Goal: Task Accomplishment & Management: Manage account settings

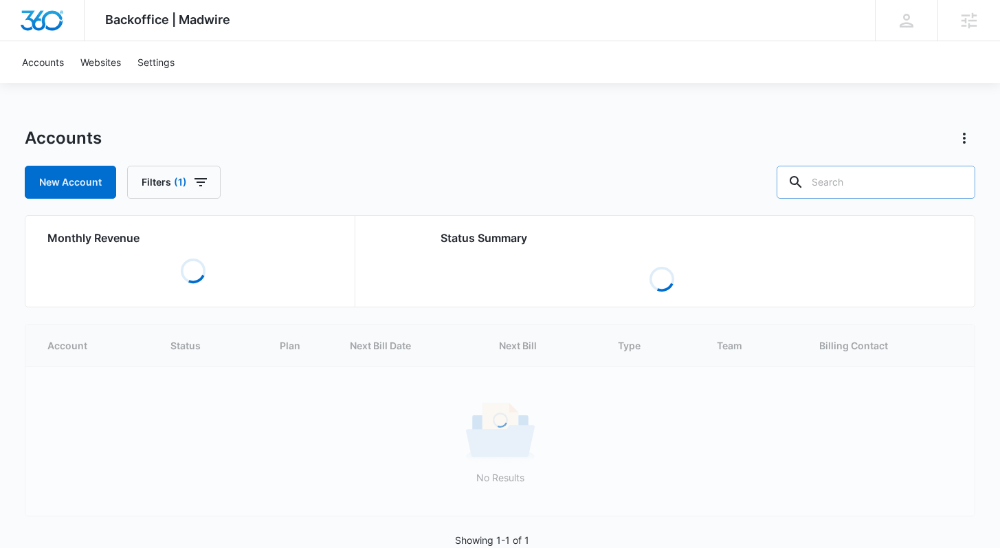
click at [856, 185] on input "text" at bounding box center [876, 182] width 199 height 33
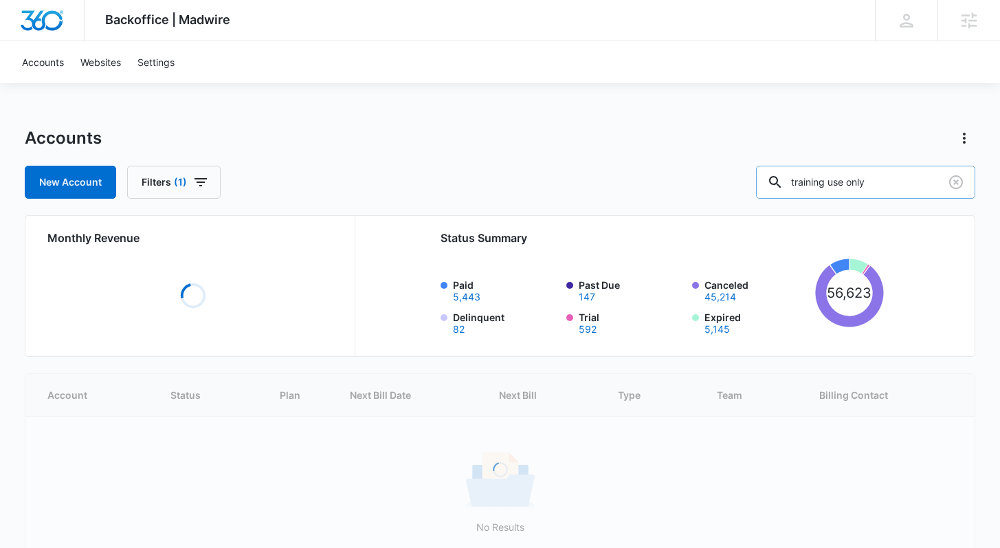
type input "training use only"
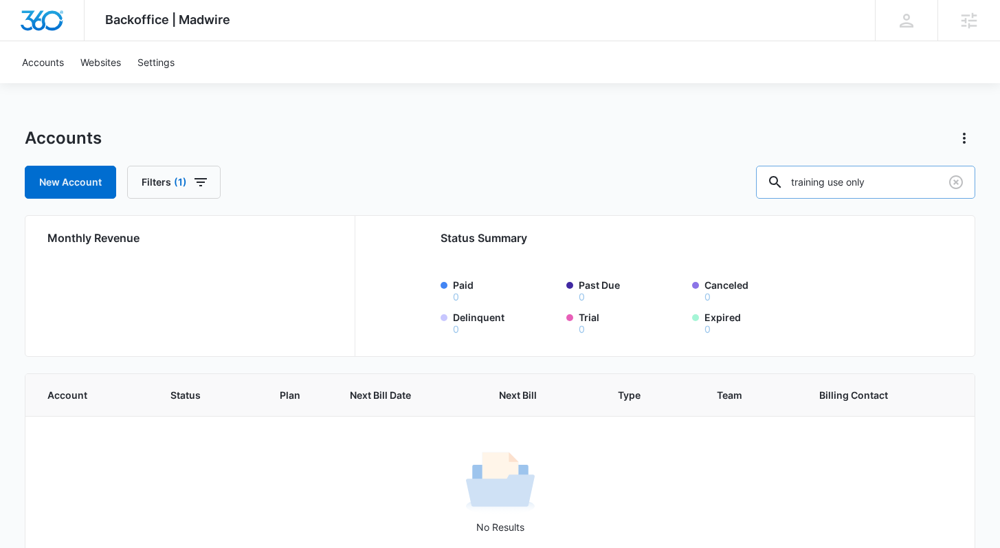
click at [918, 182] on input "training use only" at bounding box center [865, 182] width 219 height 33
click at [954, 30] on div "Agencies" at bounding box center [968, 20] width 63 height 41
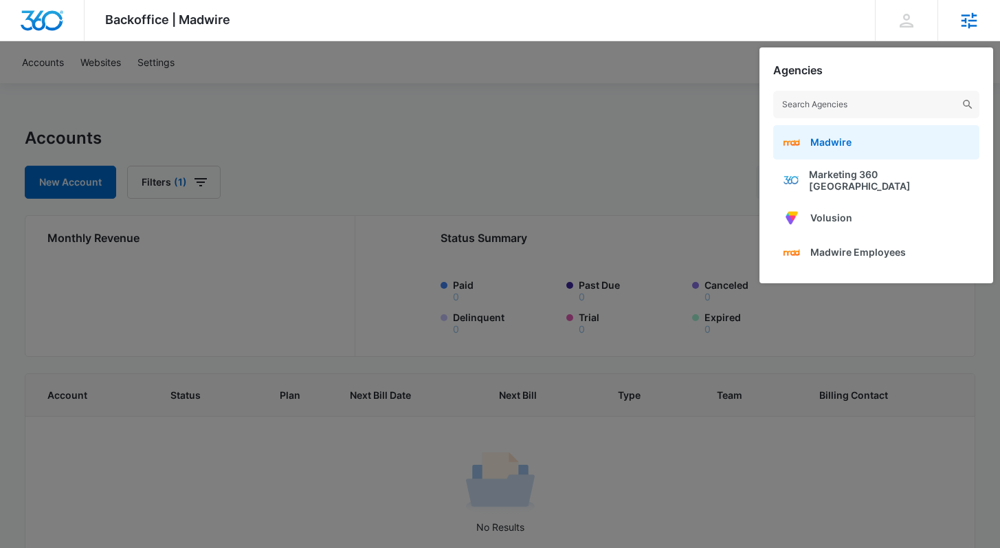
click at [865, 142] on link "Madwire" at bounding box center [876, 142] width 206 height 34
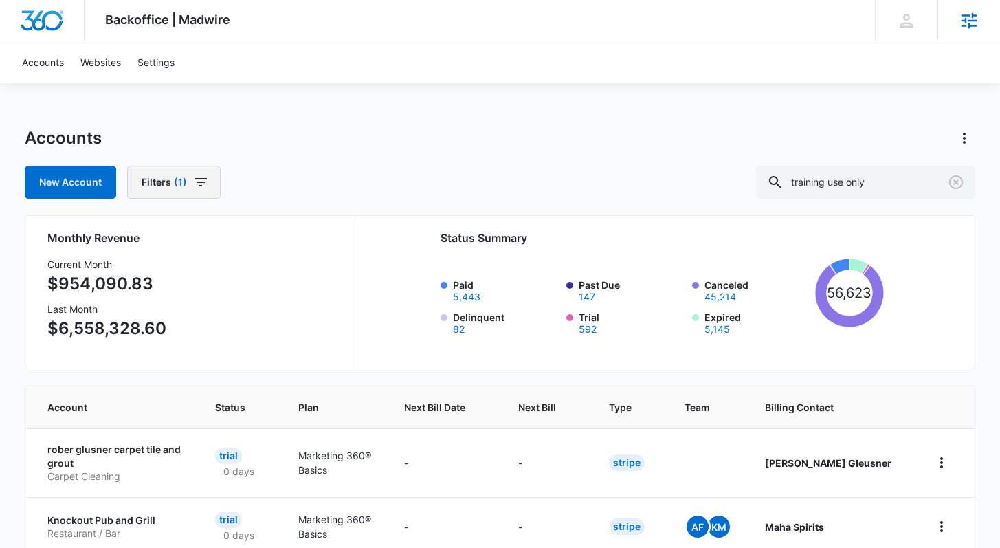
click at [185, 177] on span "(1)" at bounding box center [180, 182] width 13 height 10
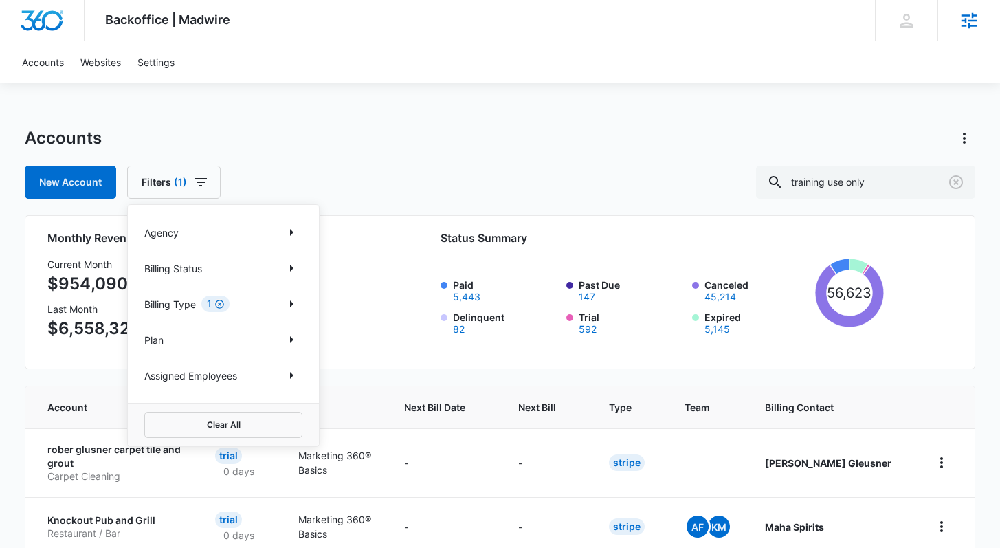
click at [220, 304] on icon "Clear" at bounding box center [219, 304] width 9 height 9
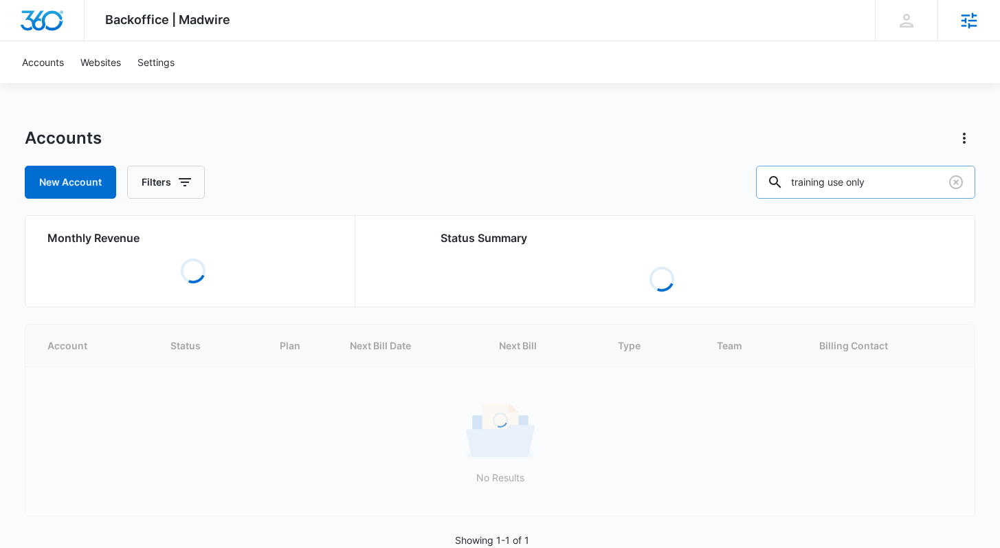
click at [873, 188] on input "training use only" at bounding box center [865, 182] width 219 height 33
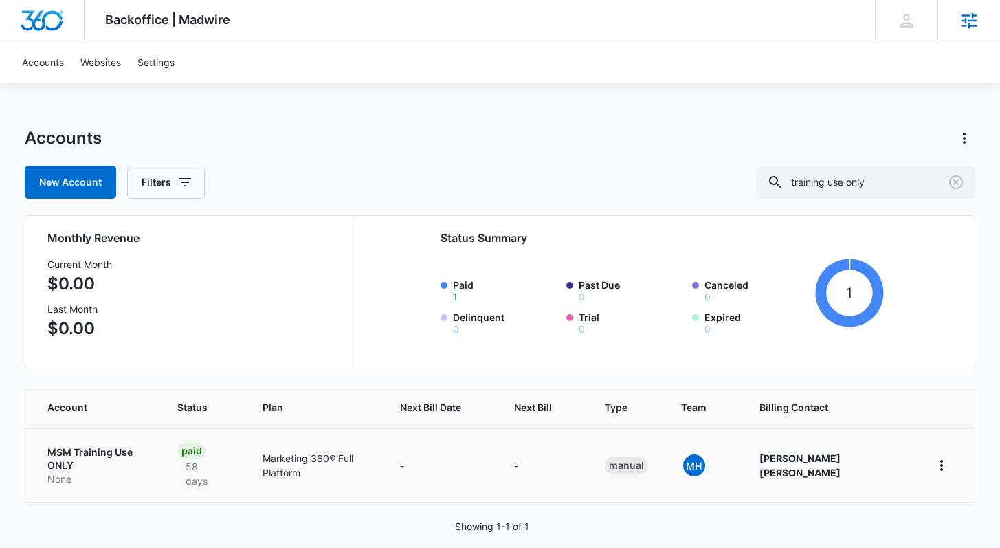
click at [93, 447] on p "MSM Training Use ONLY" at bounding box center [95, 458] width 96 height 27
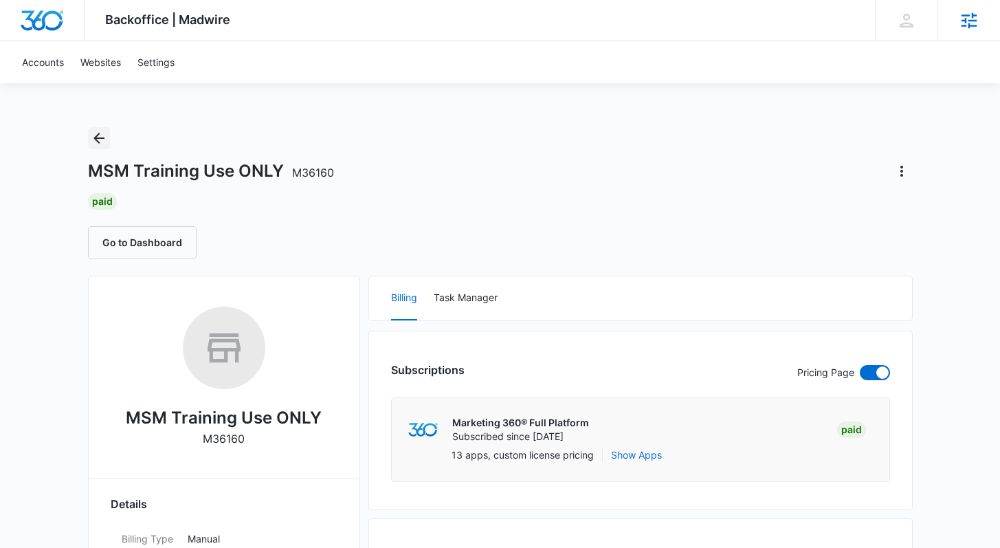
click at [100, 133] on icon "Back" at bounding box center [99, 138] width 16 height 16
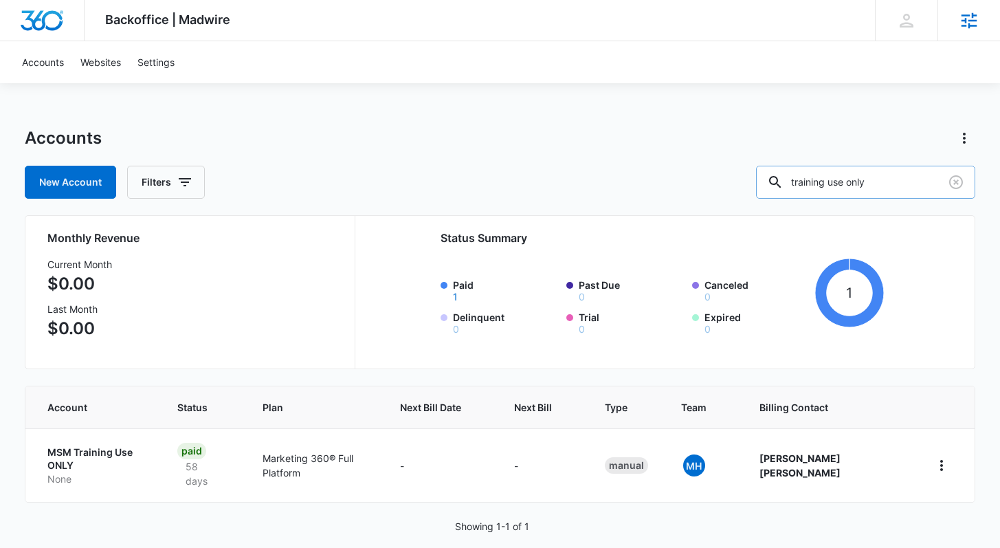
click at [892, 178] on input "training use only" at bounding box center [865, 182] width 219 height 33
click at [961, 185] on icon "Clear" at bounding box center [956, 182] width 14 height 14
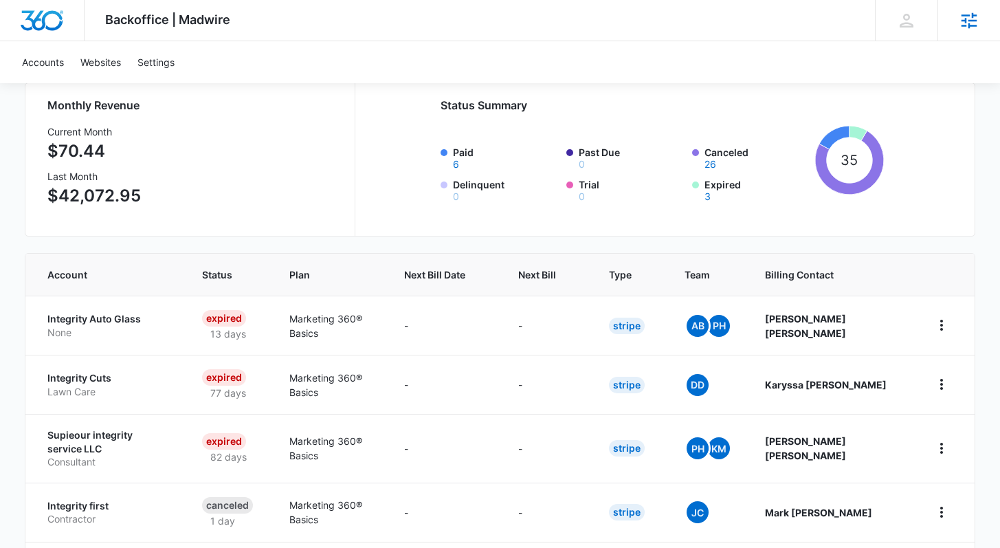
scroll to position [47, 0]
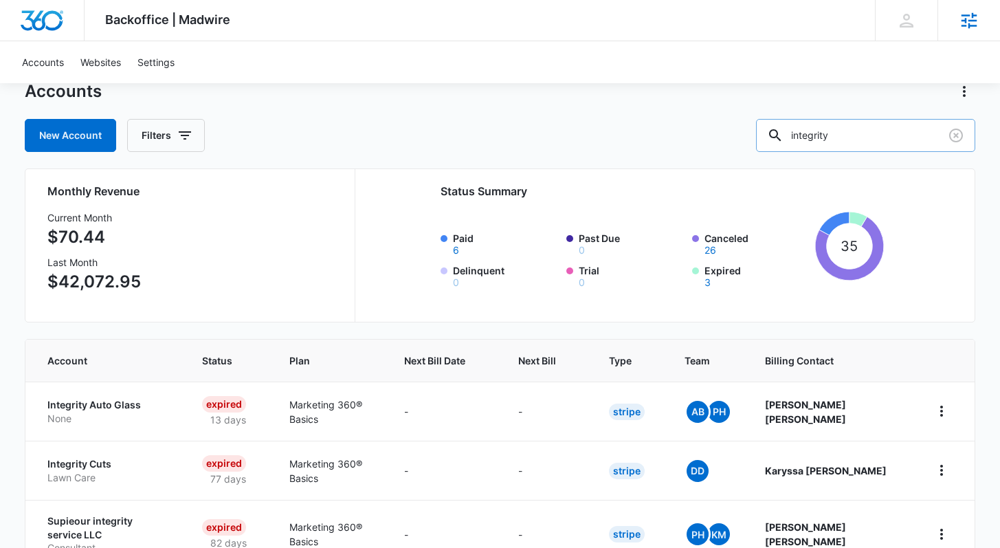
click at [898, 132] on input "integrity" at bounding box center [865, 135] width 219 height 33
type input "integrity garage"
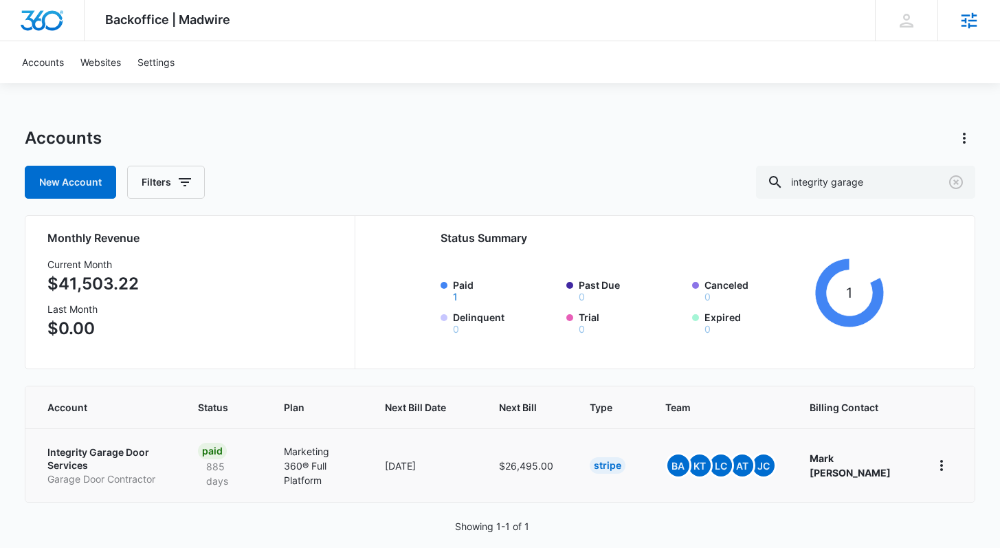
click at [101, 447] on p "Integrity Garage Door Services" at bounding box center [106, 458] width 118 height 27
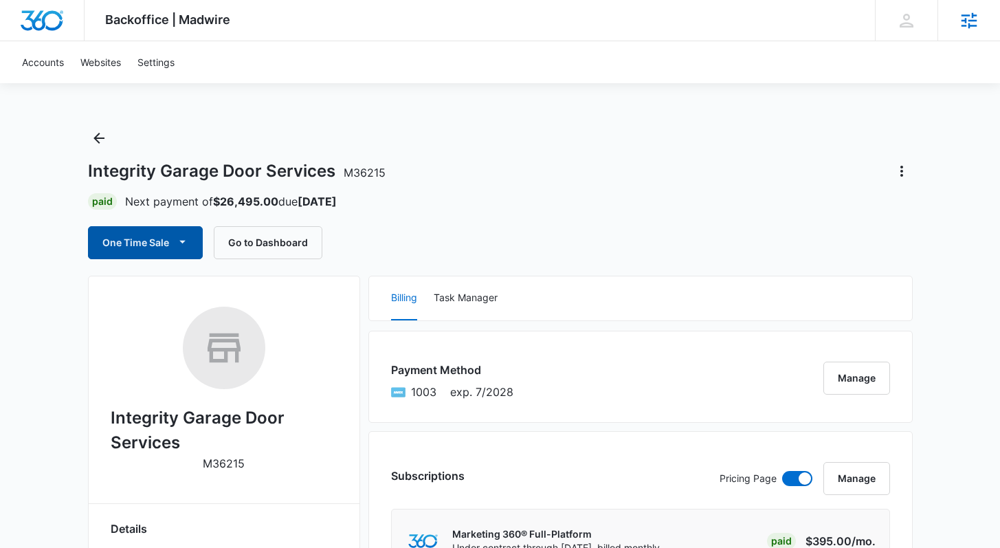
click at [174, 247] on button "One Time Sale" at bounding box center [145, 242] width 115 height 33
click at [101, 134] on icon "Back" at bounding box center [99, 138] width 16 height 16
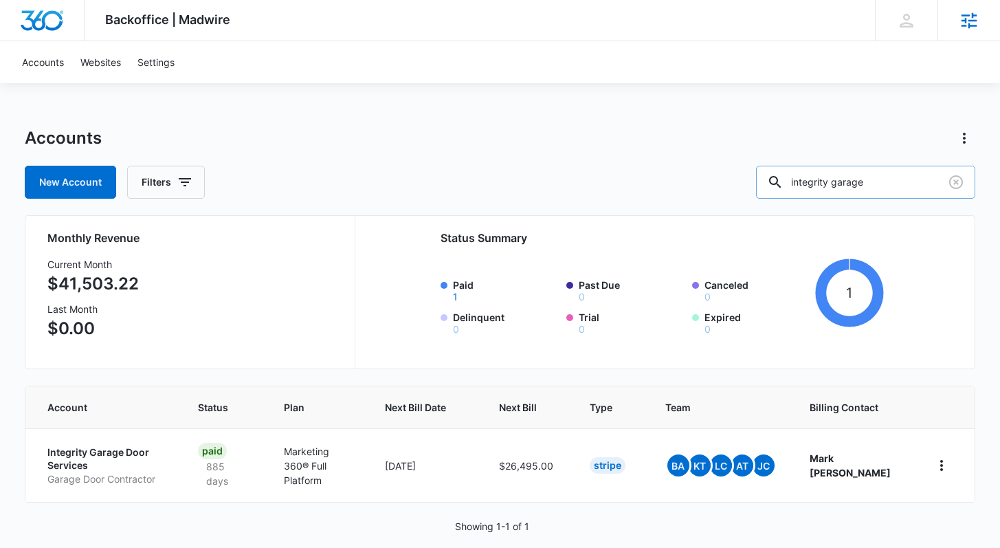
click at [869, 181] on input "integrity garage" at bounding box center [865, 182] width 219 height 33
type input "health4"
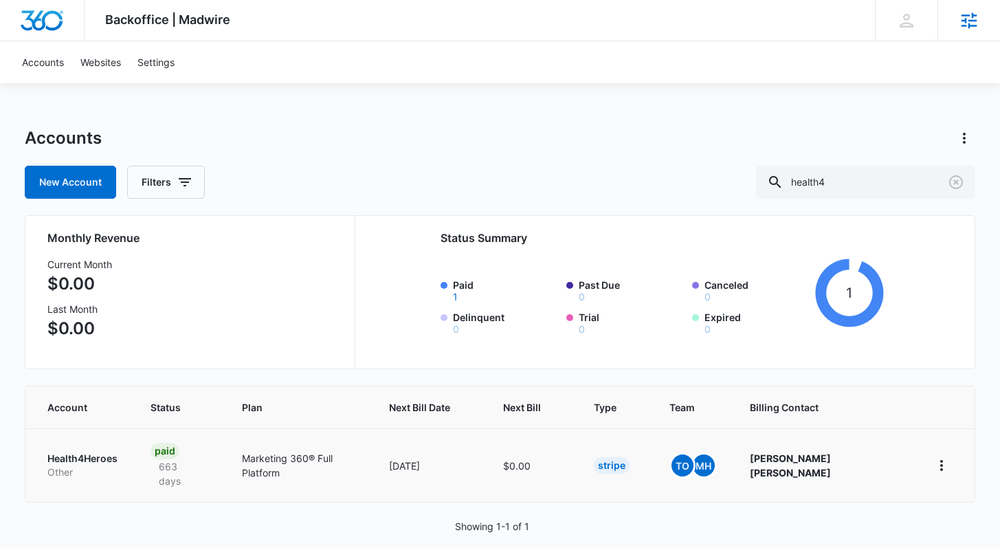
click at [80, 451] on p "Health4Heroes" at bounding box center [82, 458] width 70 height 14
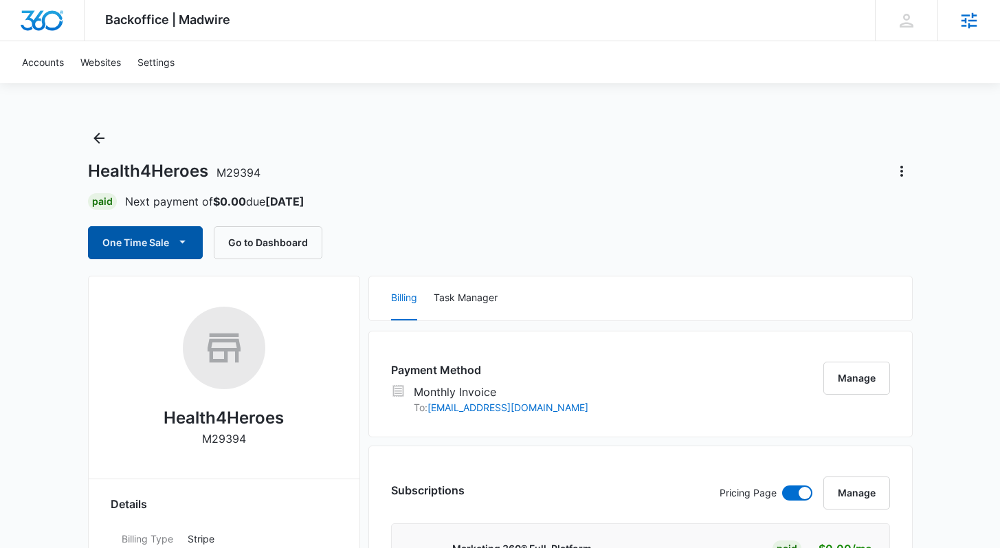
click at [138, 243] on button "One Time Sale" at bounding box center [145, 242] width 115 height 33
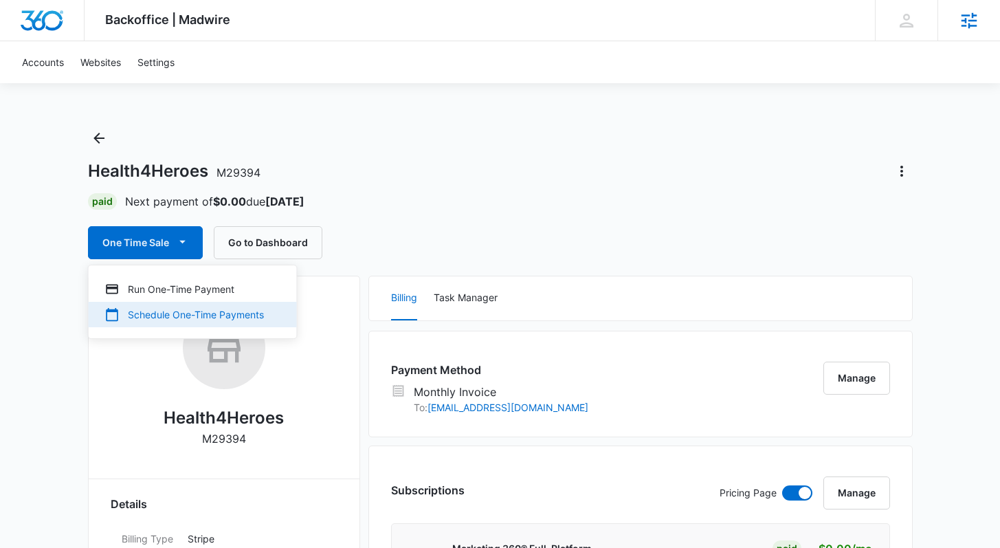
click at [214, 315] on div "Schedule One-Time Payments" at bounding box center [184, 314] width 159 height 14
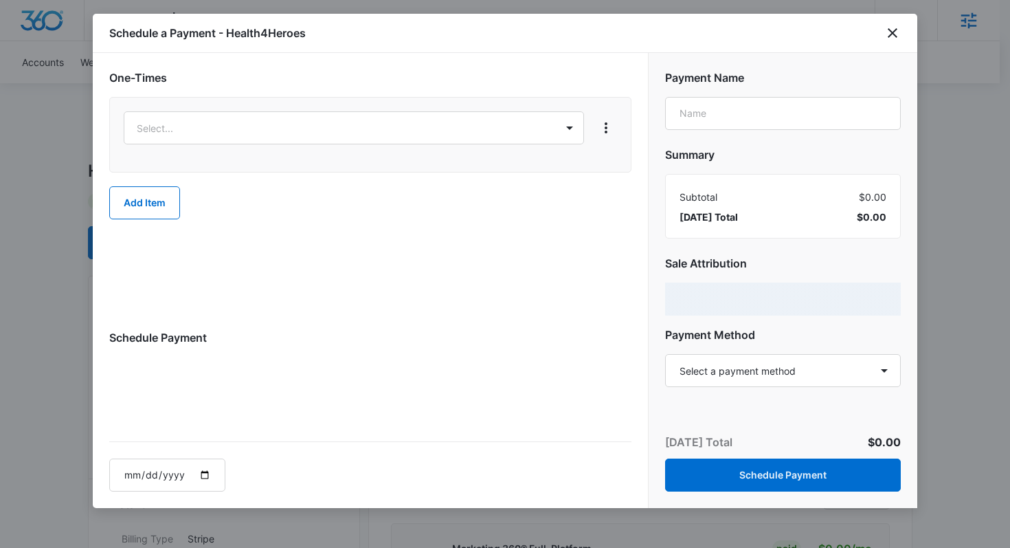
select select "MANUAL_INVOICE"
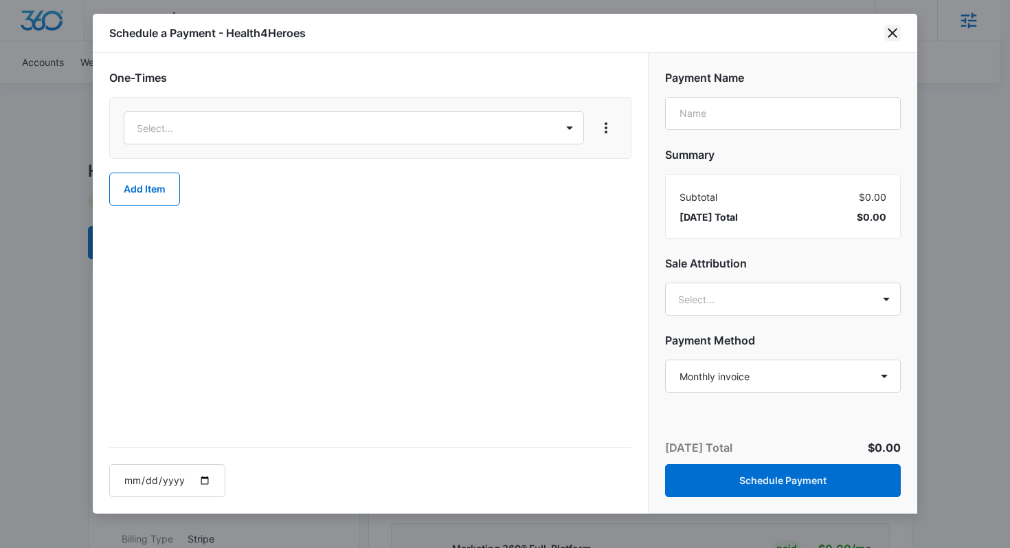
click at [891, 36] on icon "close" at bounding box center [892, 33] width 16 height 16
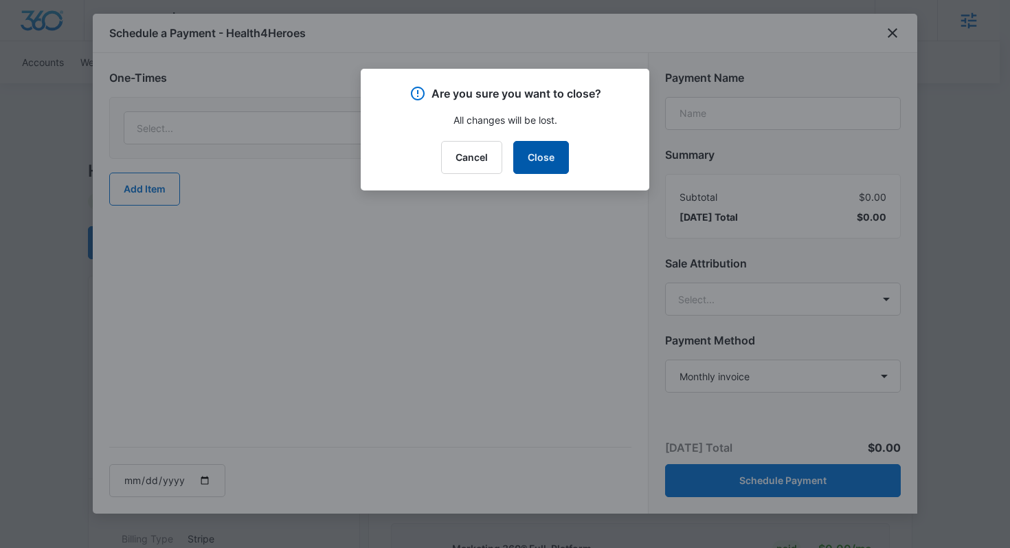
click at [553, 152] on button "Close" at bounding box center [541, 157] width 56 height 33
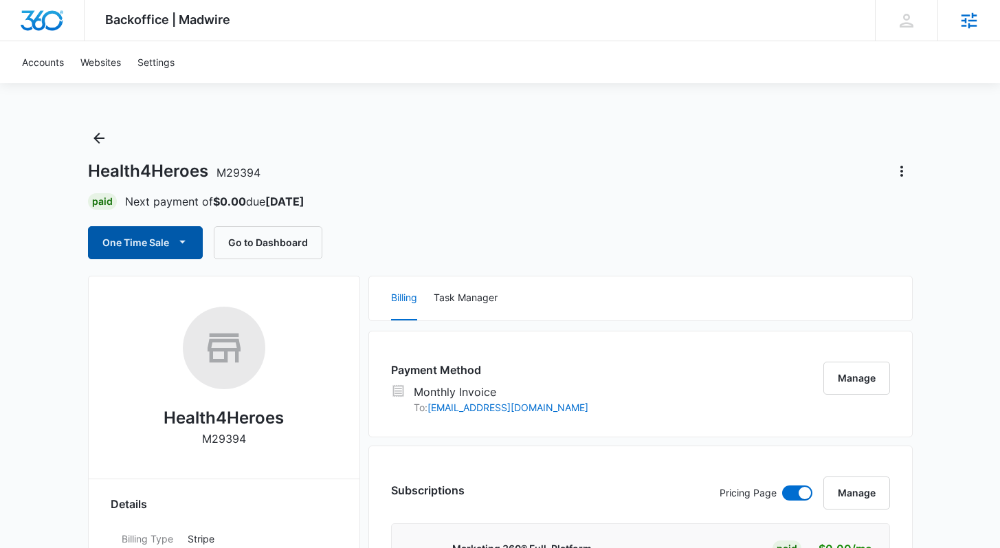
click at [164, 252] on button "One Time Sale" at bounding box center [145, 242] width 115 height 33
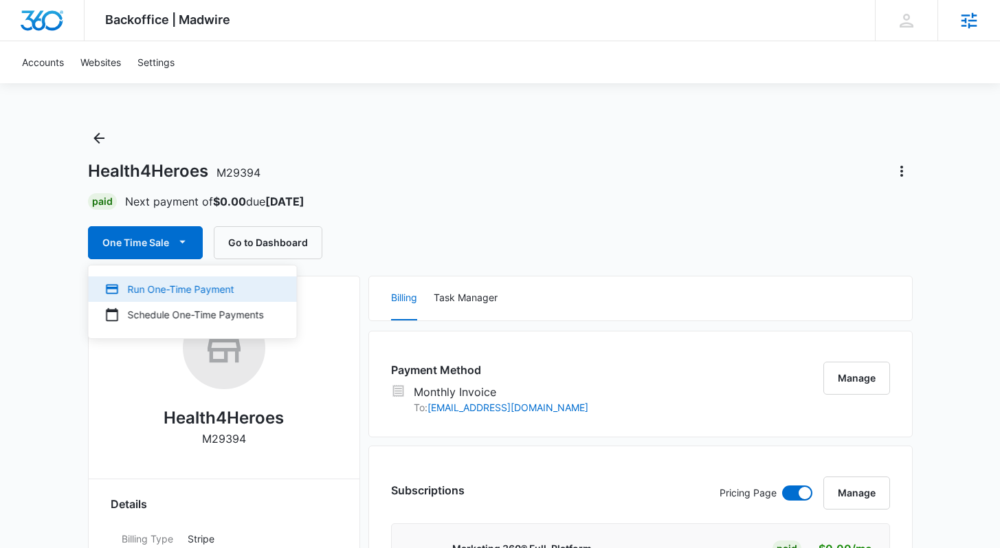
click at [155, 287] on div "Run One-Time Payment" at bounding box center [184, 289] width 159 height 14
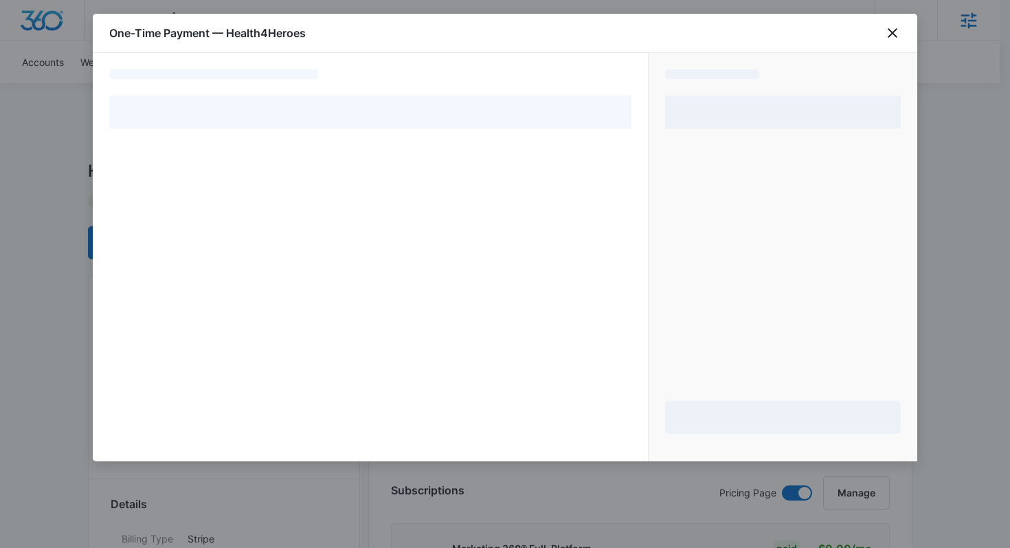
select select "MANUAL_INVOICE"
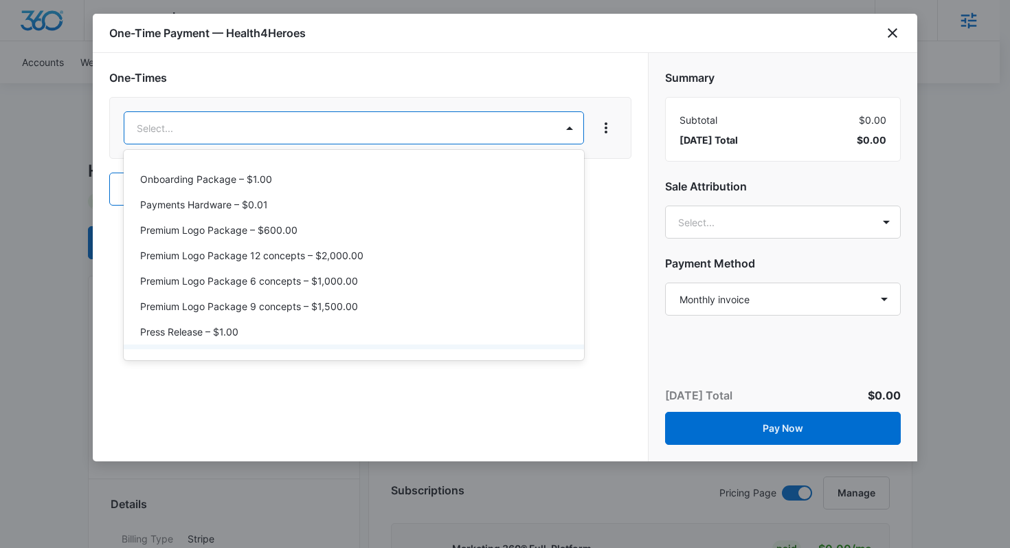
scroll to position [602, 0]
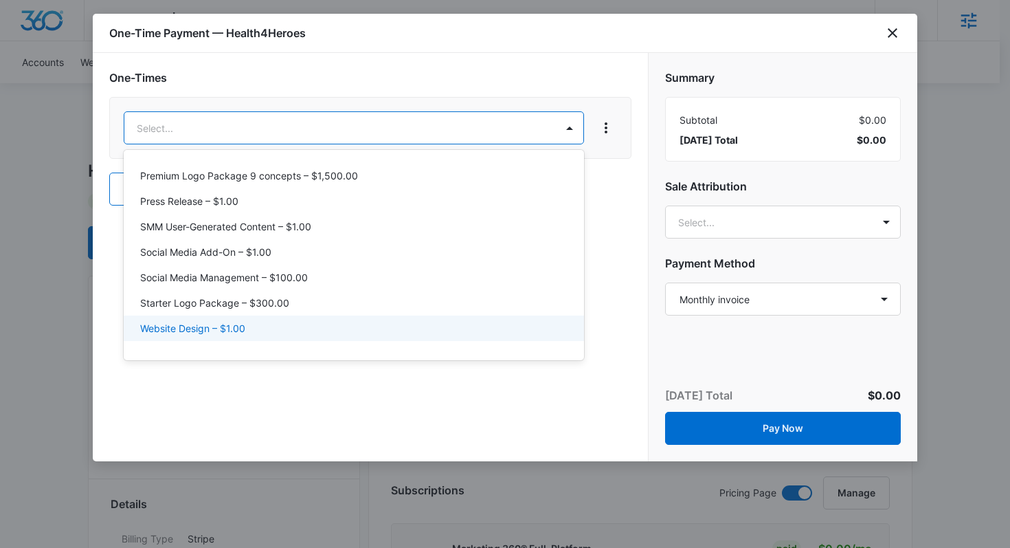
click at [343, 388] on div at bounding box center [505, 274] width 1010 height 548
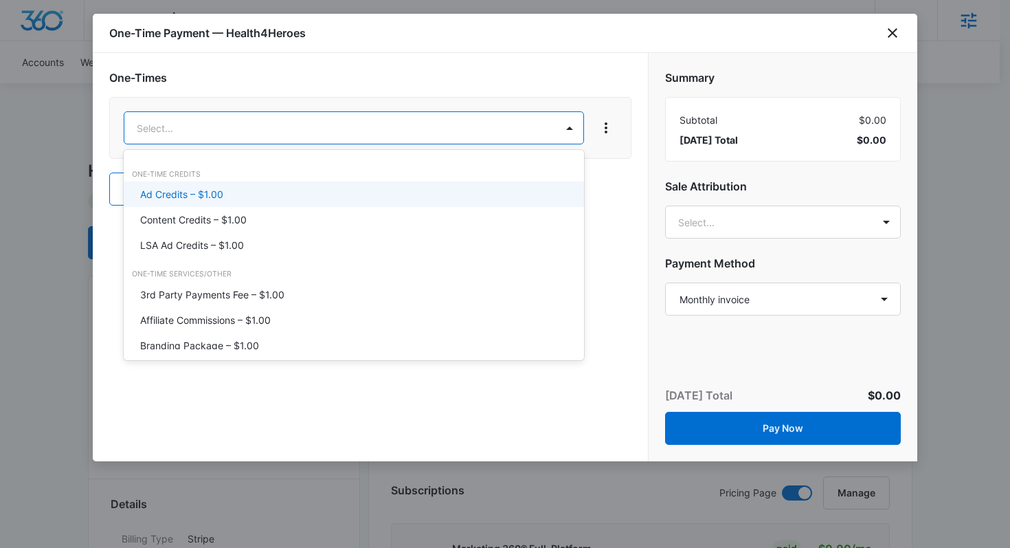
click at [298, 192] on div "Ad Credits – $1.00" at bounding box center [352, 194] width 425 height 14
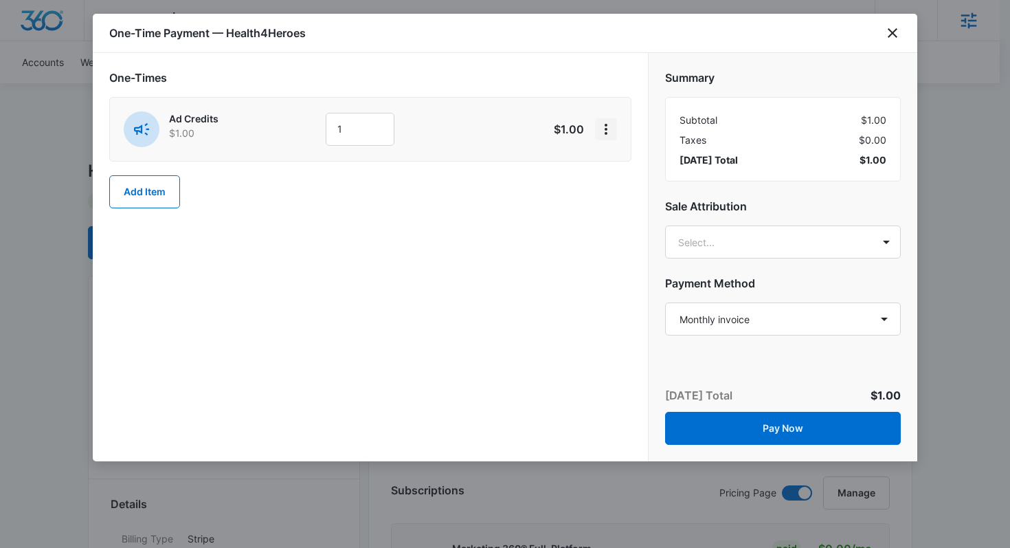
click at [608, 126] on icon "View More" at bounding box center [606, 129] width 16 height 16
click at [621, 166] on div "Delete Item" at bounding box center [638, 168] width 52 height 10
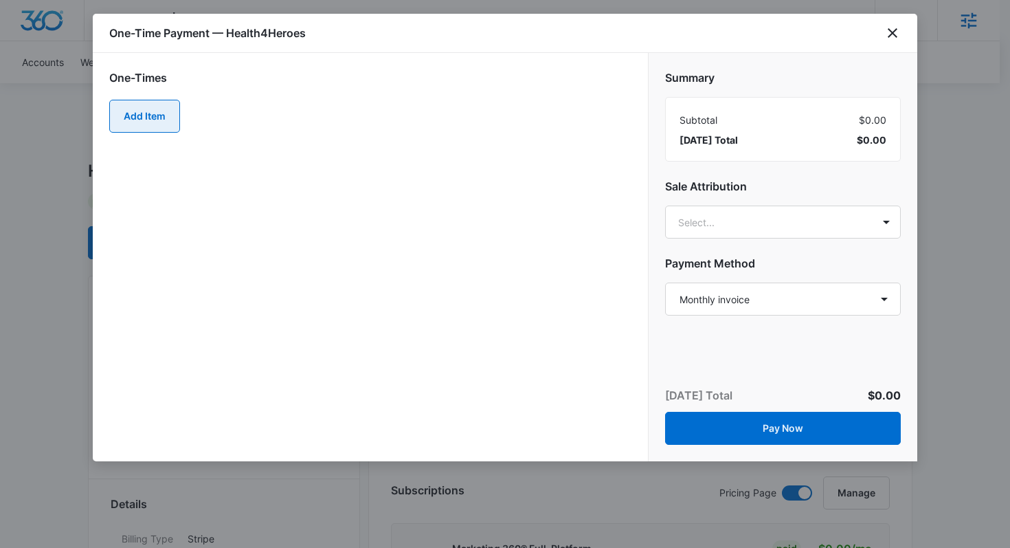
click at [150, 114] on button "Add Item" at bounding box center [144, 116] width 71 height 33
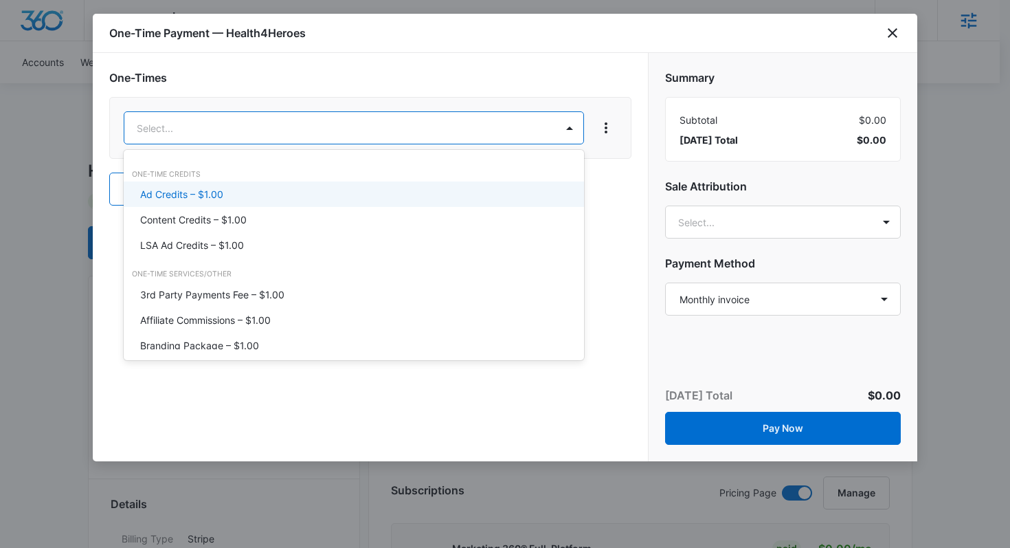
click at [340, 199] on div "Ad Credits – $1.00" at bounding box center [352, 194] width 425 height 14
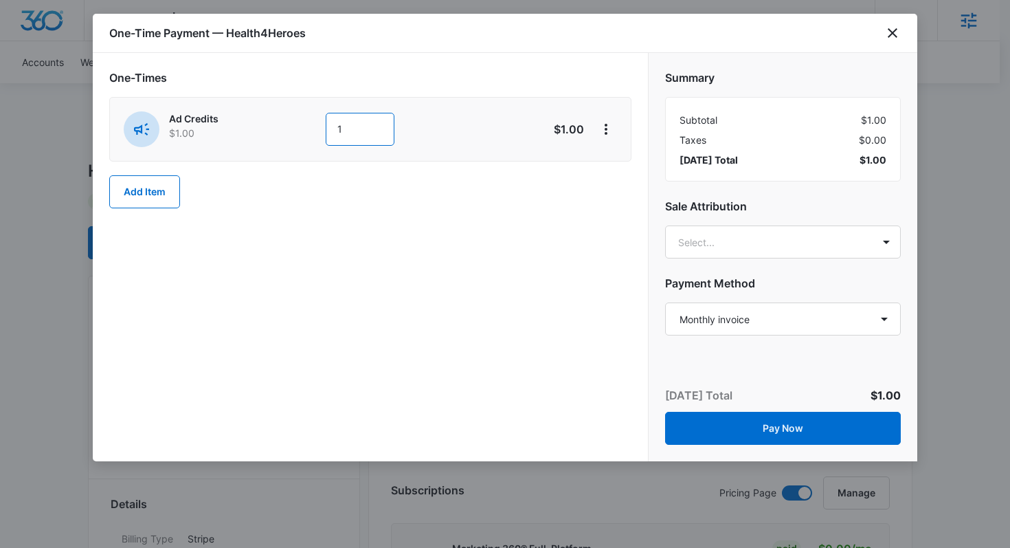
drag, startPoint x: 350, startPoint y: 128, endPoint x: 331, endPoint y: 129, distance: 19.3
click at [331, 129] on input "1" at bounding box center [360, 129] width 69 height 33
type input "300"
click at [155, 194] on button "Add Item" at bounding box center [144, 191] width 71 height 33
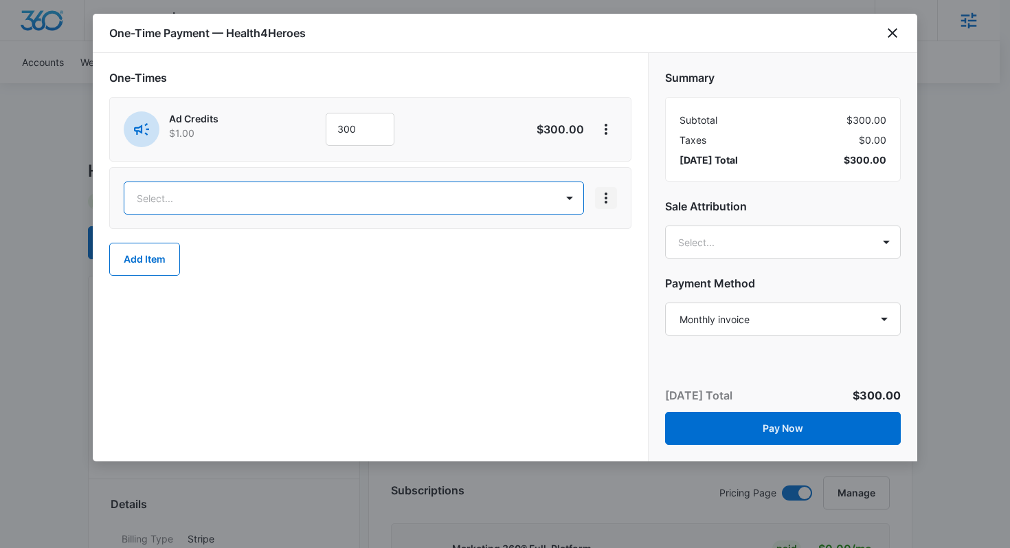
click at [609, 201] on icon "View More" at bounding box center [606, 198] width 16 height 16
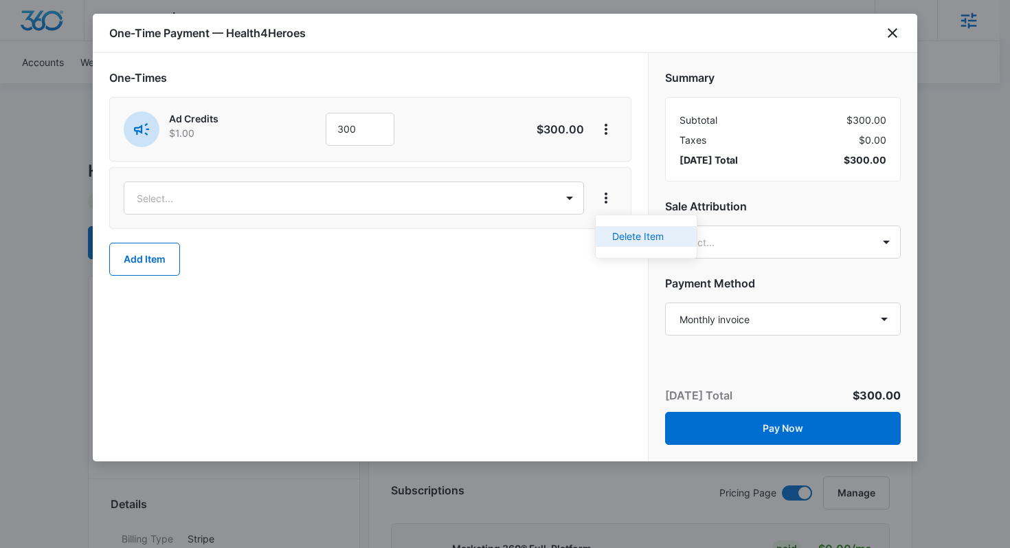
click at [647, 240] on div "Delete Item" at bounding box center [638, 237] width 52 height 10
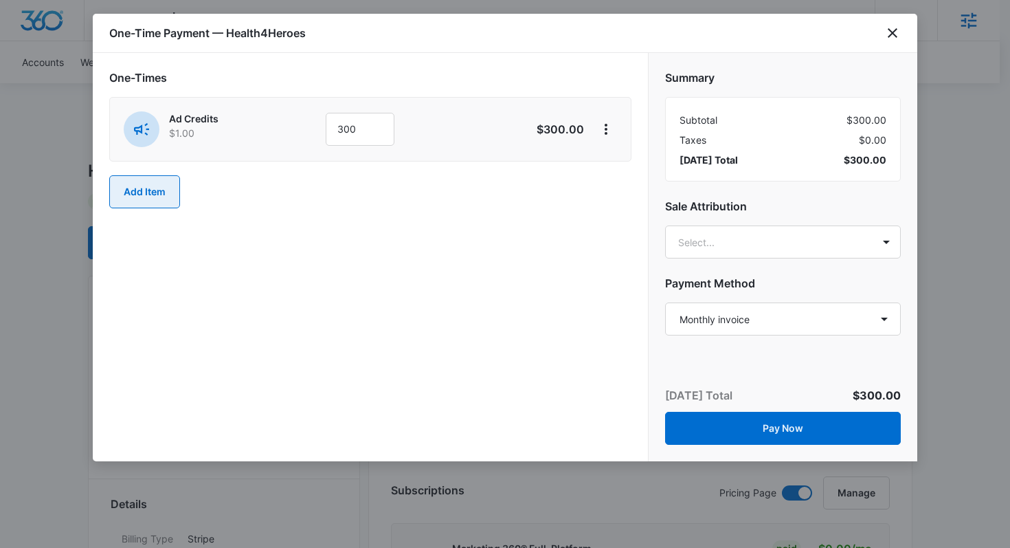
click at [155, 188] on button "Add Item" at bounding box center [144, 191] width 71 height 33
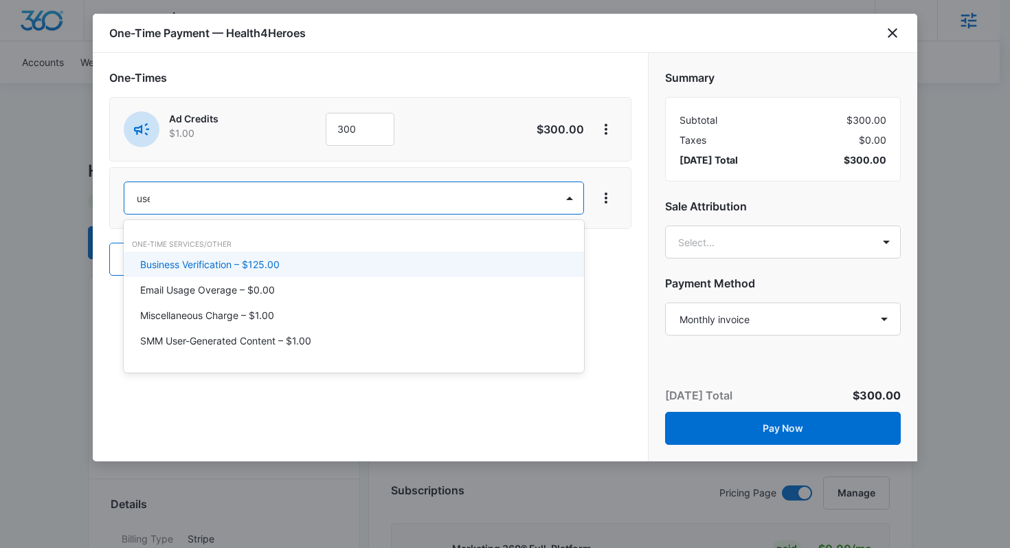
type input "user"
click at [438, 267] on div "SMM User-Generated Content – $1.00" at bounding box center [352, 264] width 425 height 14
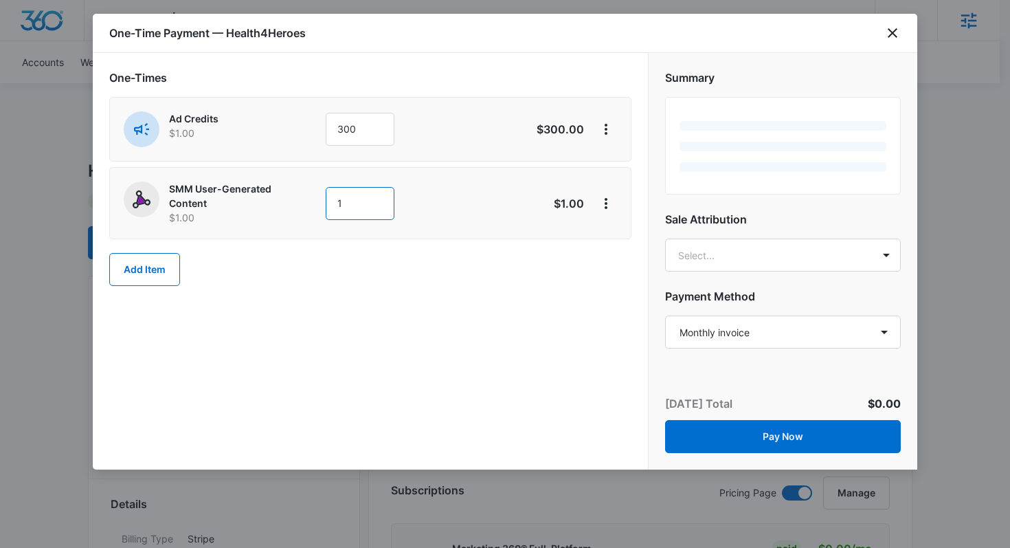
click at [347, 205] on input "1" at bounding box center [360, 203] width 69 height 33
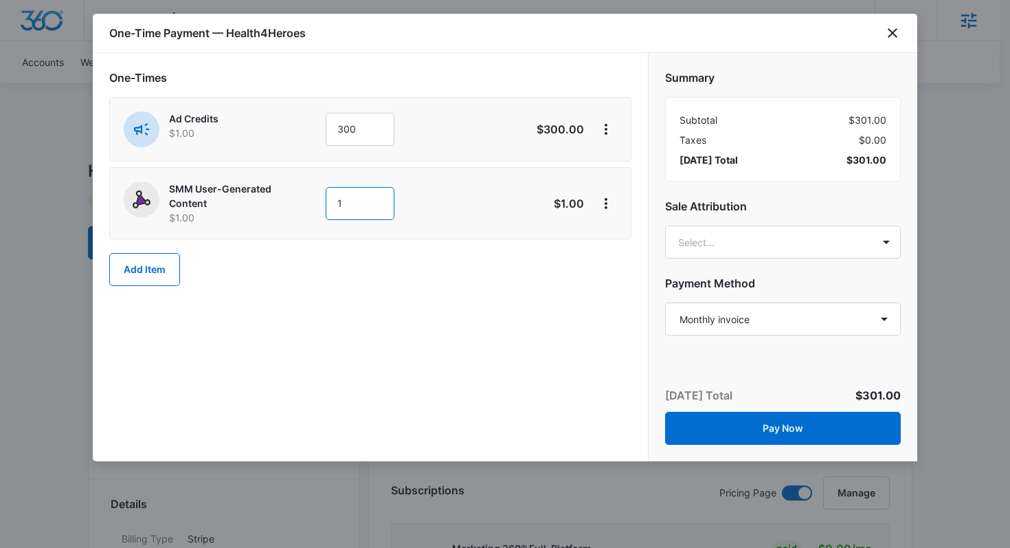
click at [347, 205] on input "1" at bounding box center [360, 203] width 69 height 33
type input "550"
click at [406, 346] on div "One-Times Ad Credits $1.00 300 $300.00 SMM User-Generated Content $1.00 550 $55…" at bounding box center [370, 257] width 555 height 408
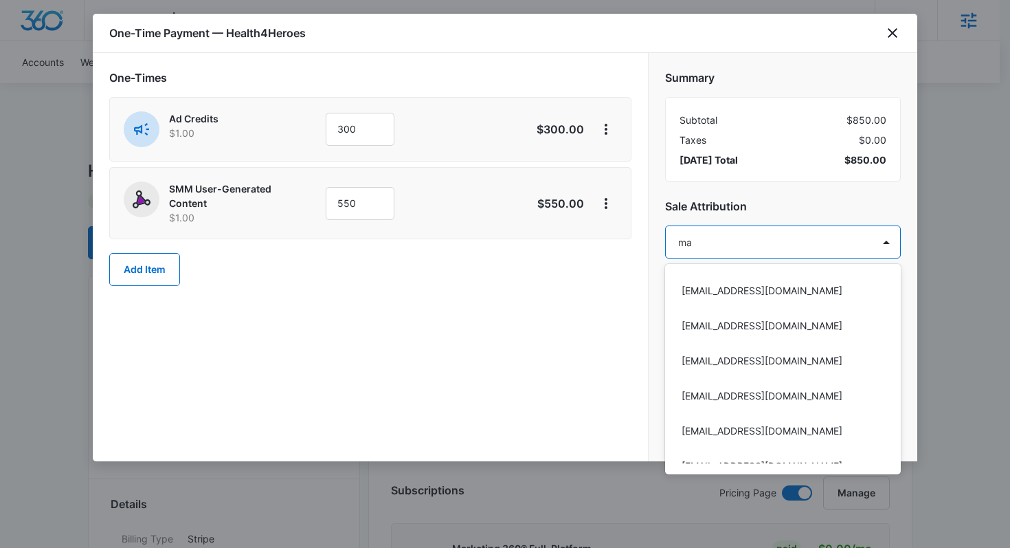
type input "m"
type input "a"
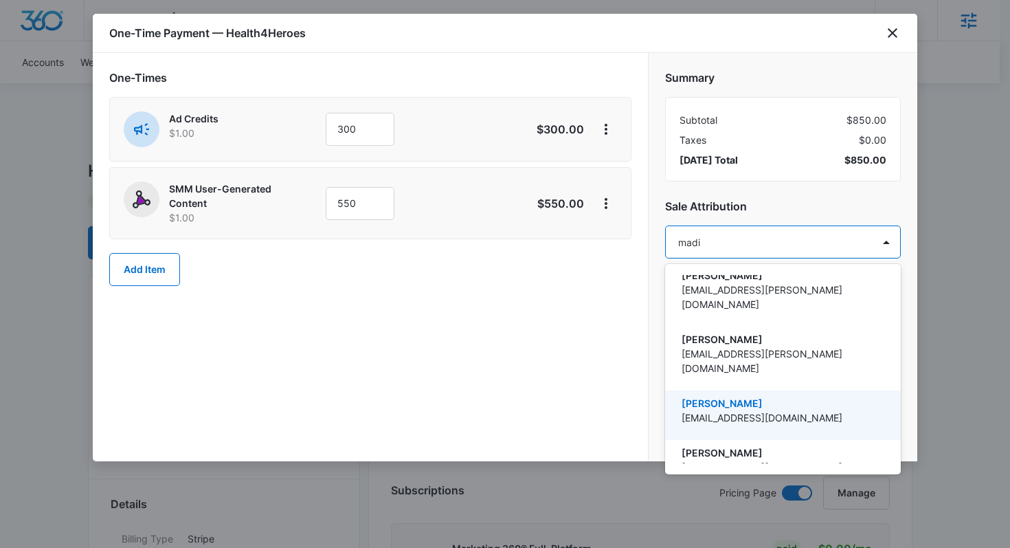
scroll to position [0, 0]
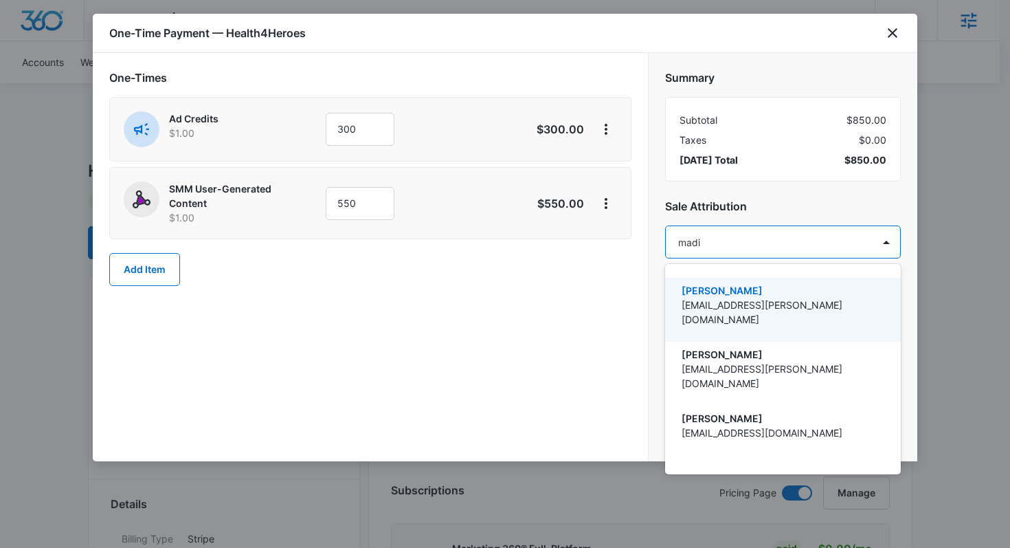
click at [691, 241] on div at bounding box center [505, 274] width 1010 height 548
type input "madi"
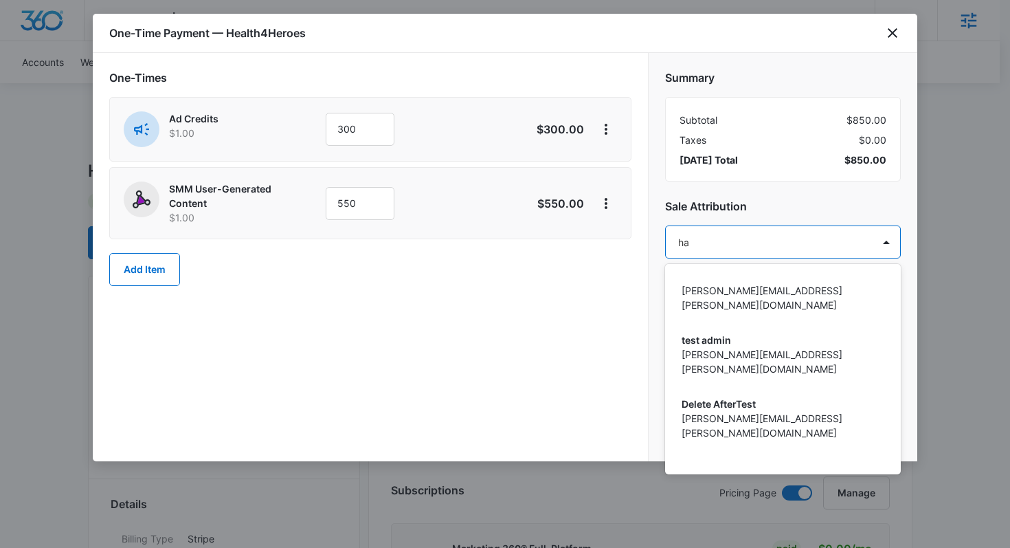
type input "h"
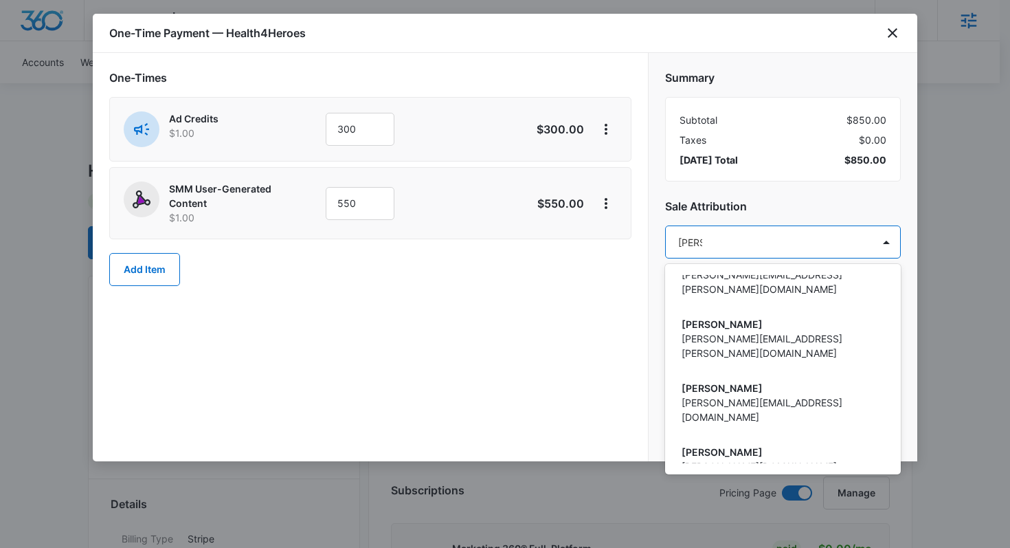
scroll to position [531, 0]
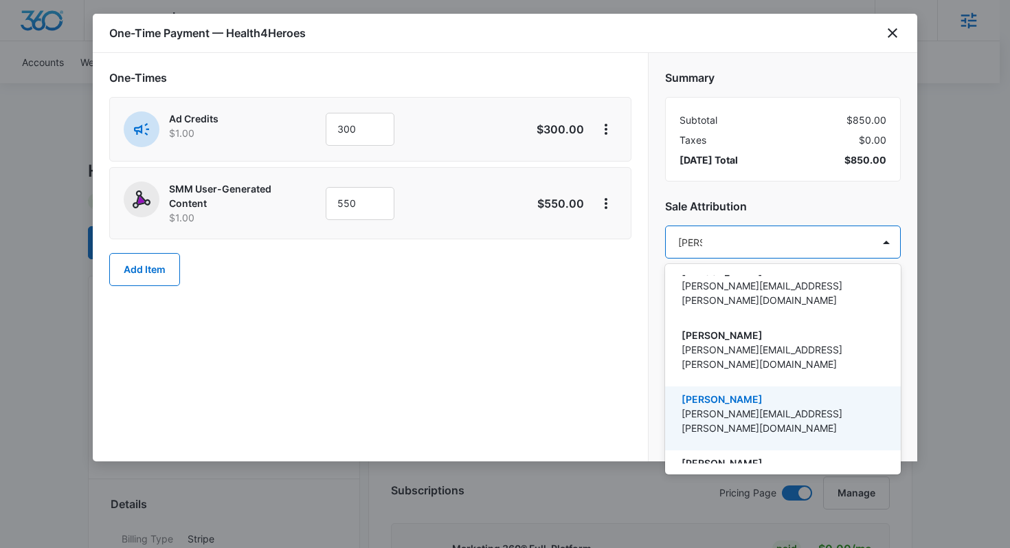
type input "[PERSON_NAME]"
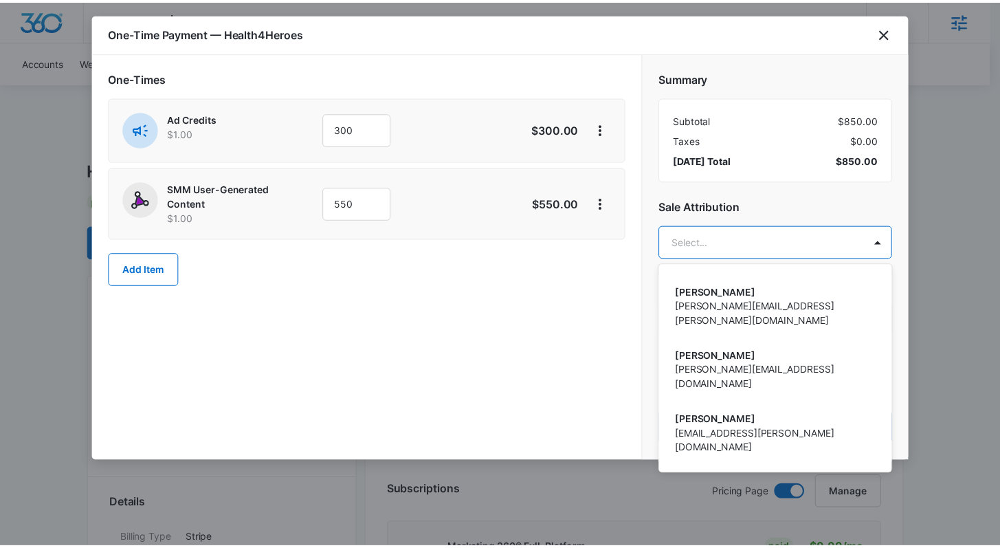
scroll to position [8082, 0]
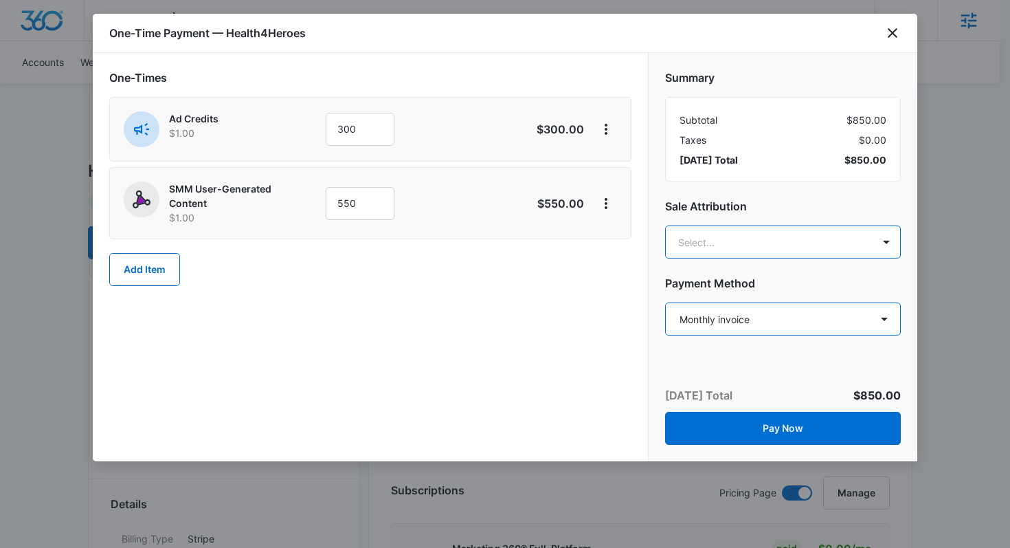
click at [740, 326] on select "Select a payment method Visa ending in 8230 Visa ending in 5499 Visa ending in …" at bounding box center [783, 318] width 236 height 33
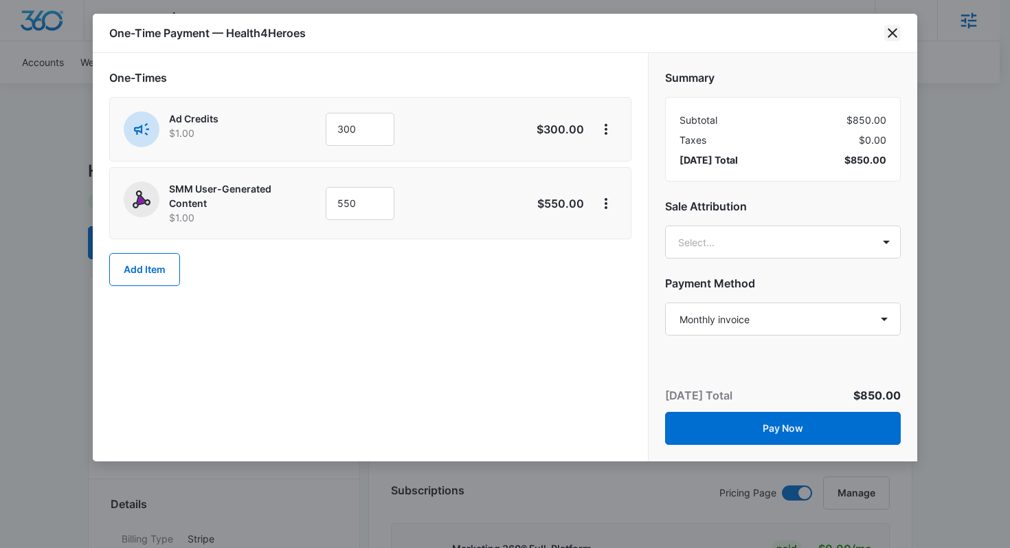
click at [892, 36] on icon "close" at bounding box center [892, 33] width 16 height 16
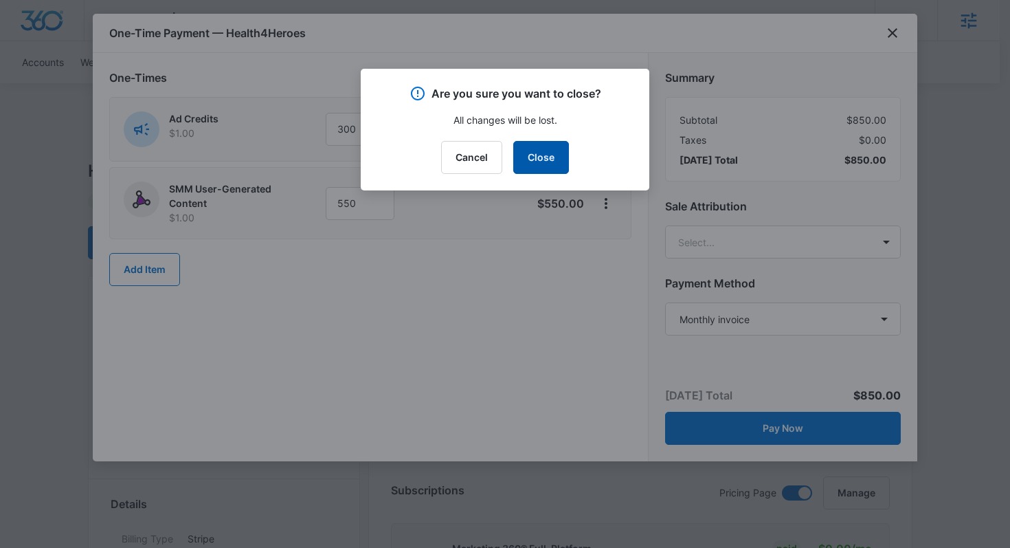
click at [547, 153] on button "Close" at bounding box center [541, 157] width 56 height 33
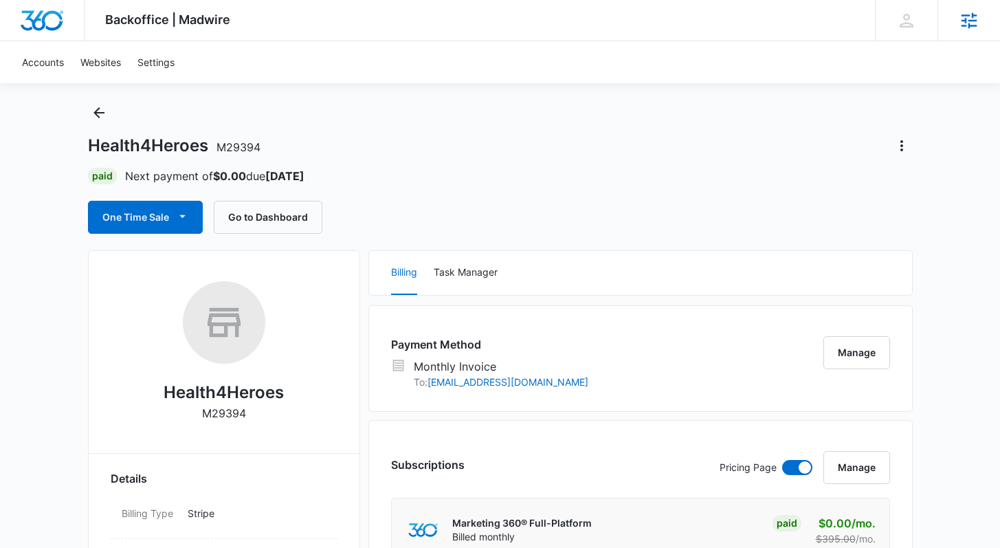
scroll to position [0, 0]
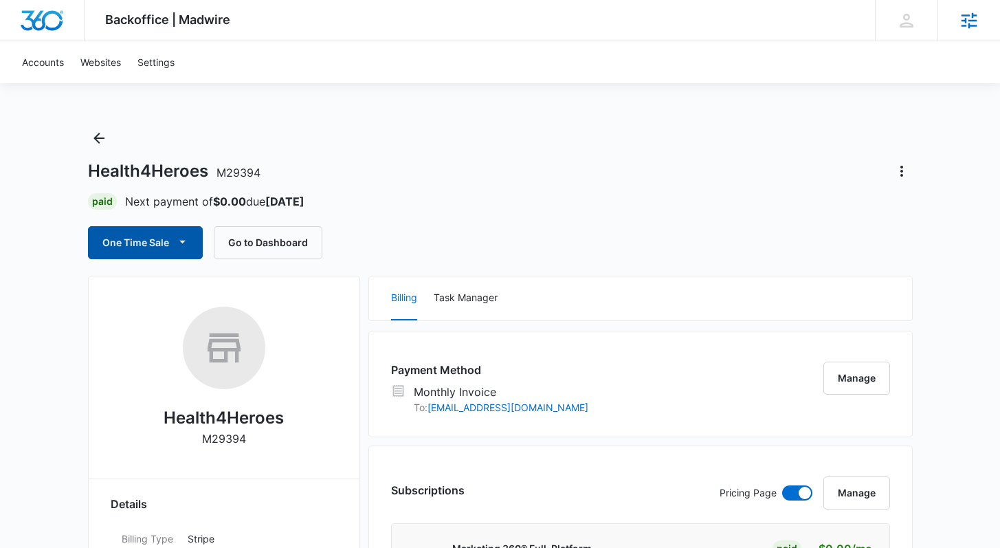
click at [159, 239] on button "One Time Sale" at bounding box center [145, 242] width 115 height 33
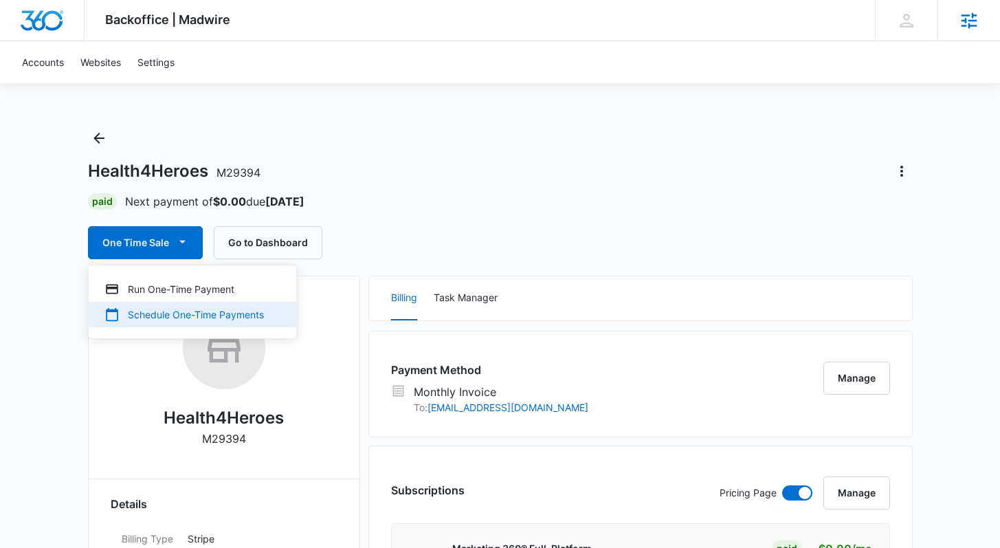
click at [175, 317] on div "Schedule One-Time Payments" at bounding box center [184, 314] width 159 height 14
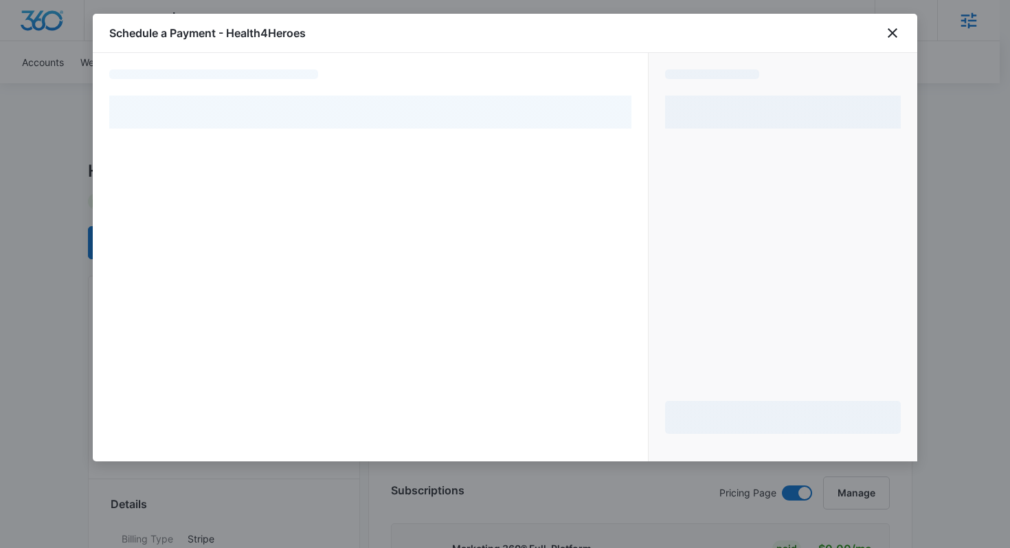
select select "MANUAL_INVOICE"
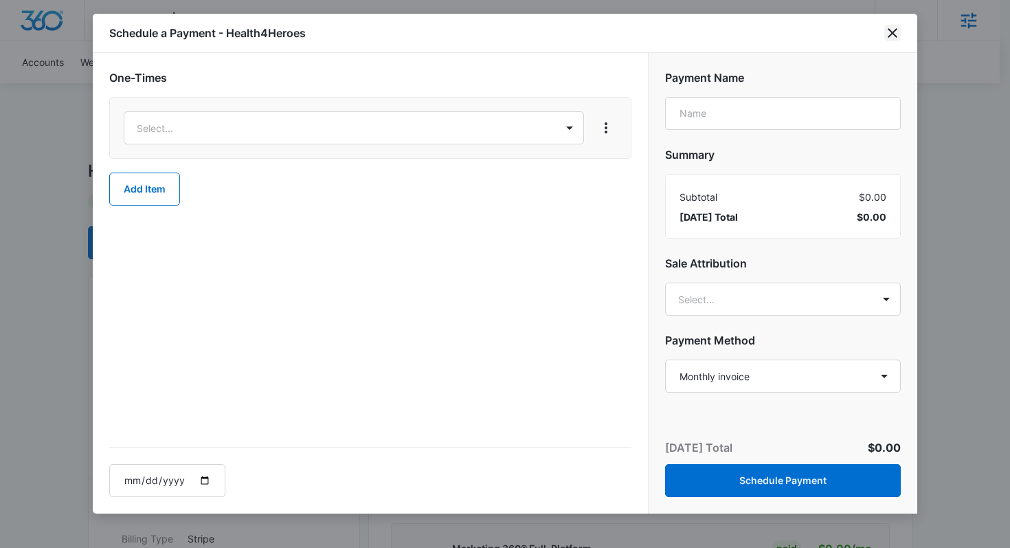
click at [891, 37] on icon "close" at bounding box center [892, 33] width 16 height 16
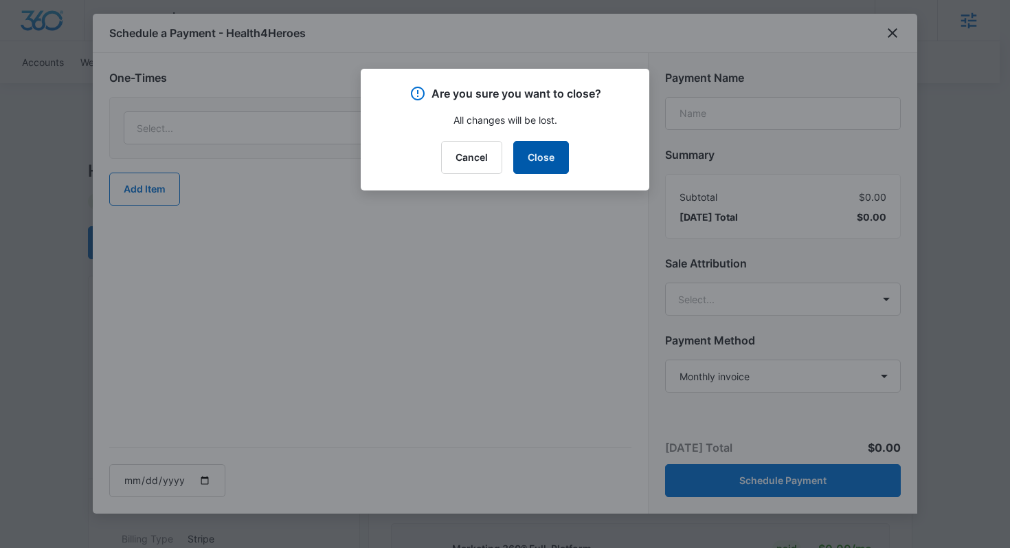
click at [543, 148] on button "Close" at bounding box center [541, 157] width 56 height 33
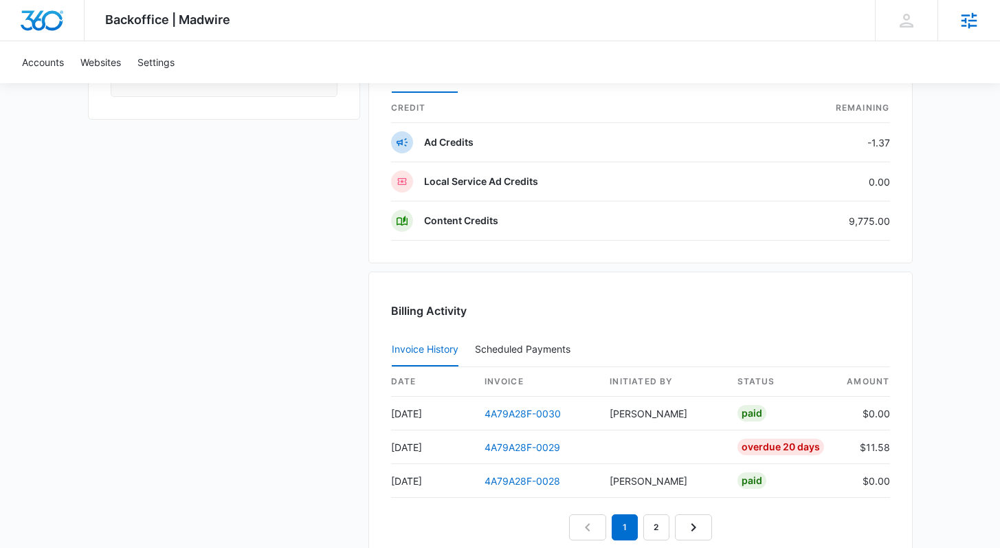
scroll to position [1183, 0]
click at [438, 277] on div "Billing Activity Invoice History Scheduled Payments 0 date invoice Initiated By…" at bounding box center [640, 425] width 544 height 308
click at [506, 350] on div "Scheduled Payments 0" at bounding box center [525, 349] width 101 height 10
